Goal: Use online tool/utility

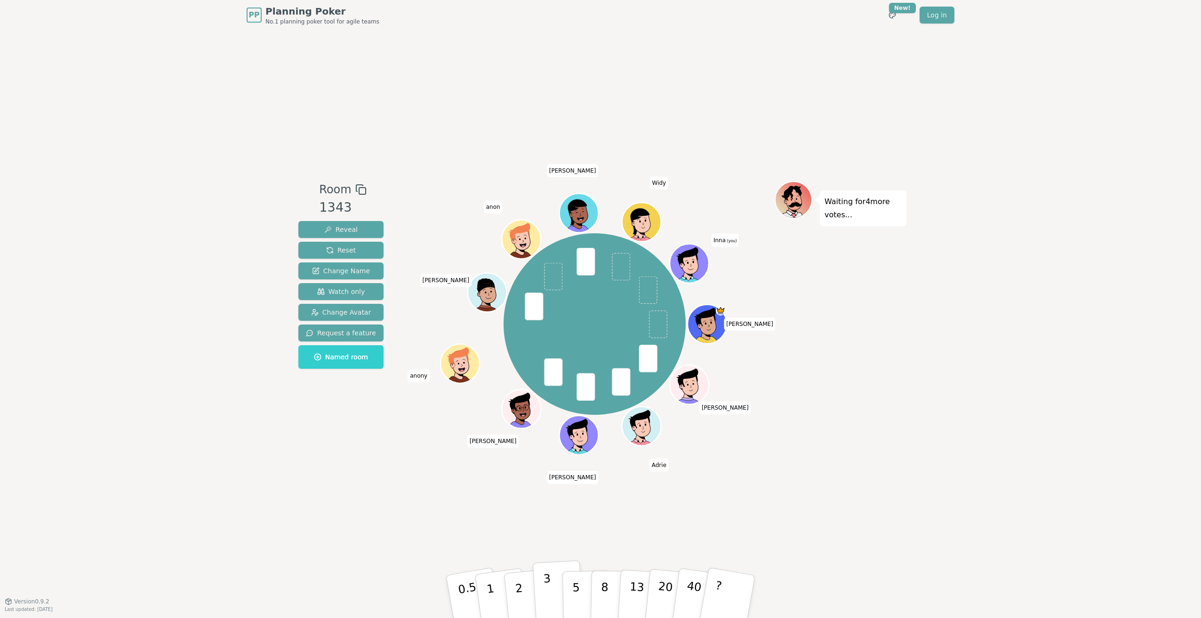
click at [549, 591] on p "3" at bounding box center [548, 597] width 10 height 51
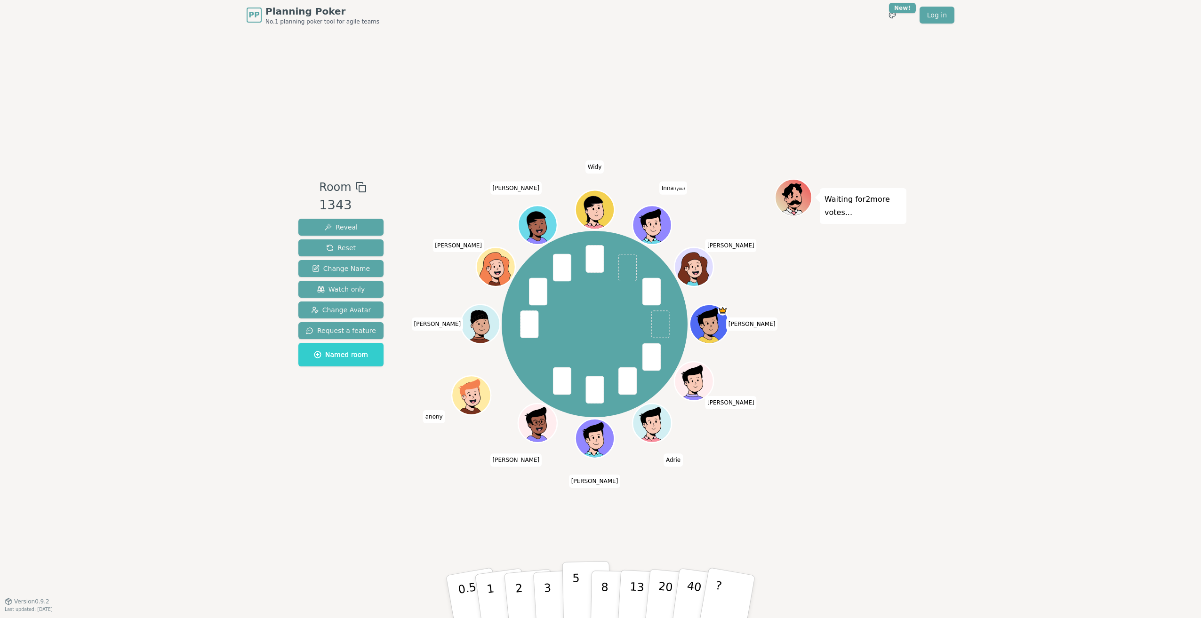
click at [575, 588] on p "5" at bounding box center [576, 597] width 8 height 51
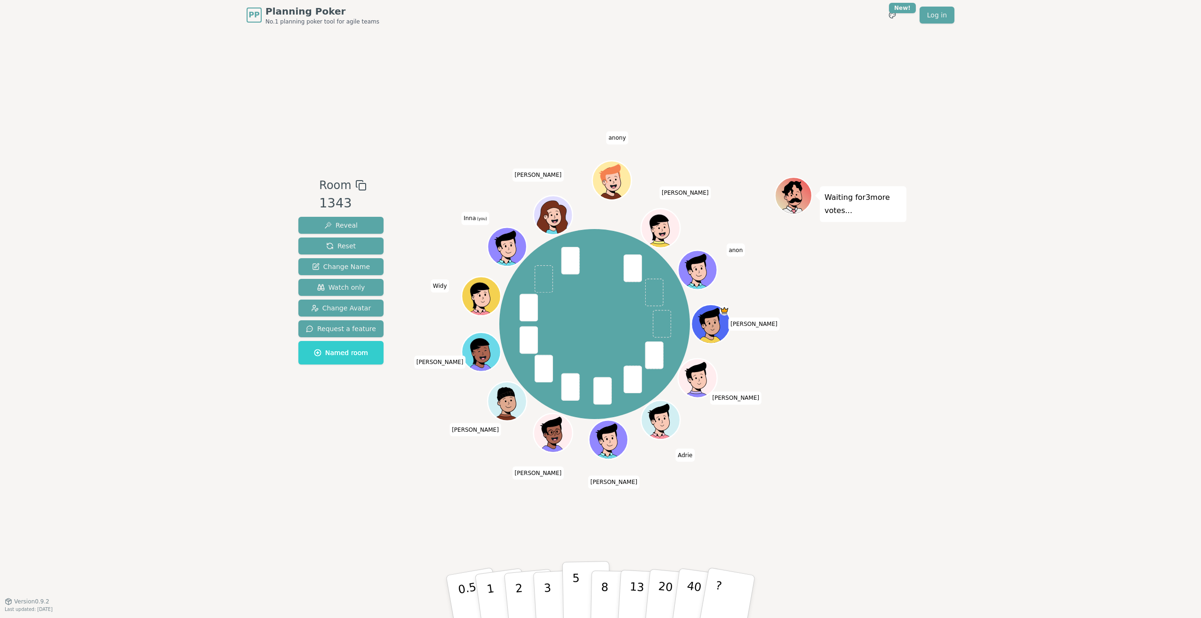
click at [580, 583] on button "5" at bounding box center [586, 597] width 48 height 72
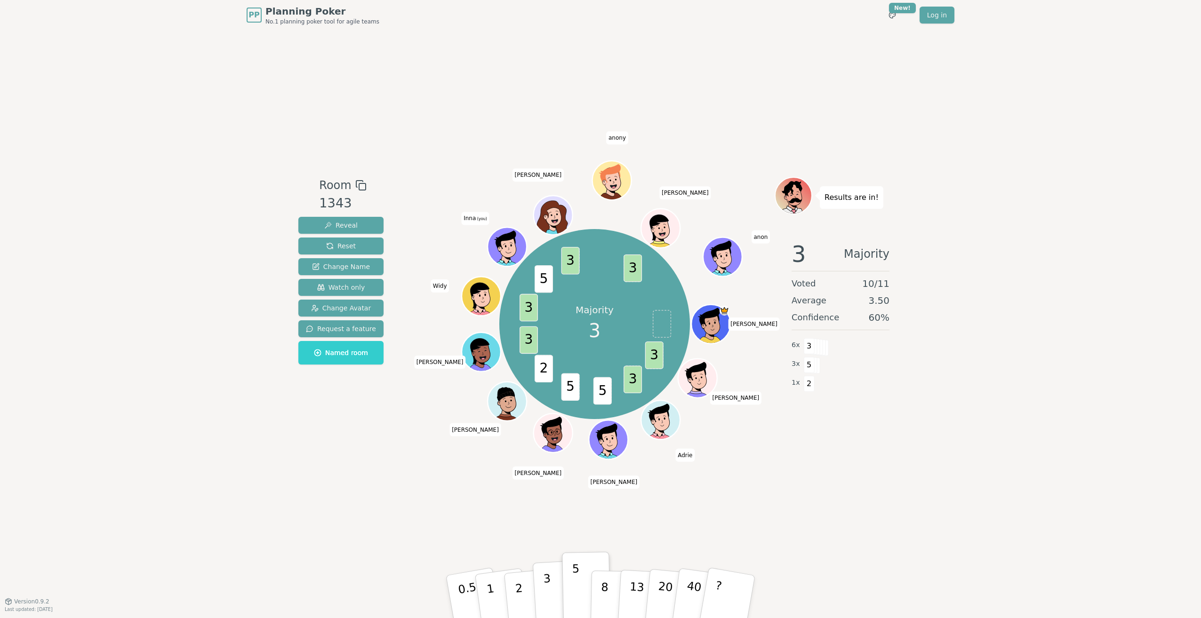
click at [548, 598] on p "3" at bounding box center [548, 597] width 10 height 51
